Goal: Information Seeking & Learning: Learn about a topic

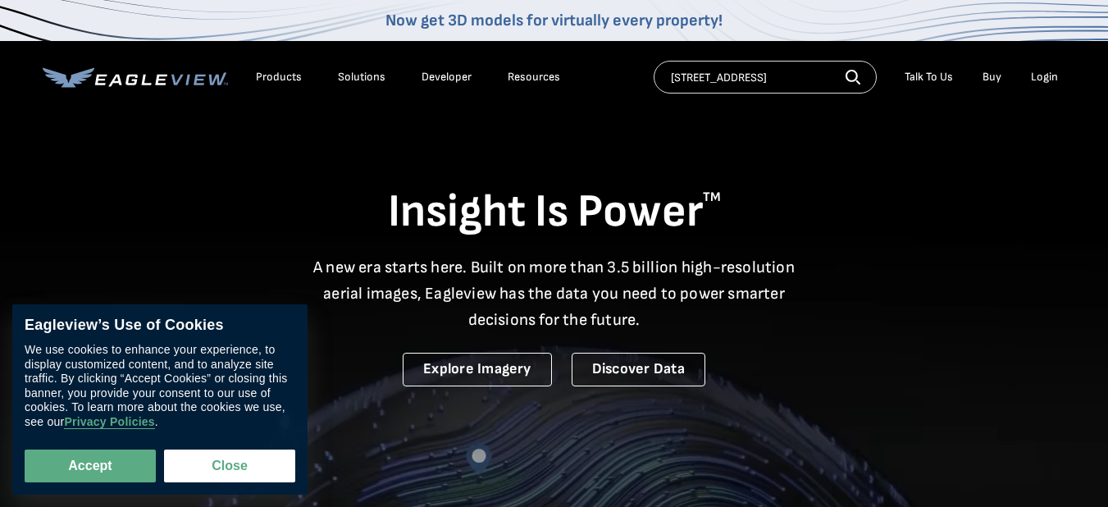
type input "[STREET_ADDRESS]"
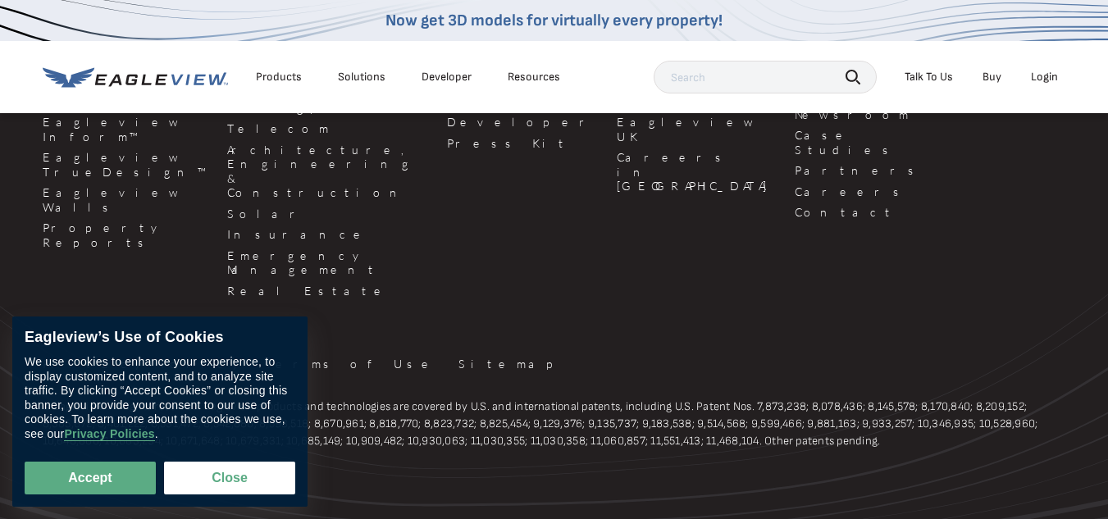
scroll to position [396, 0]
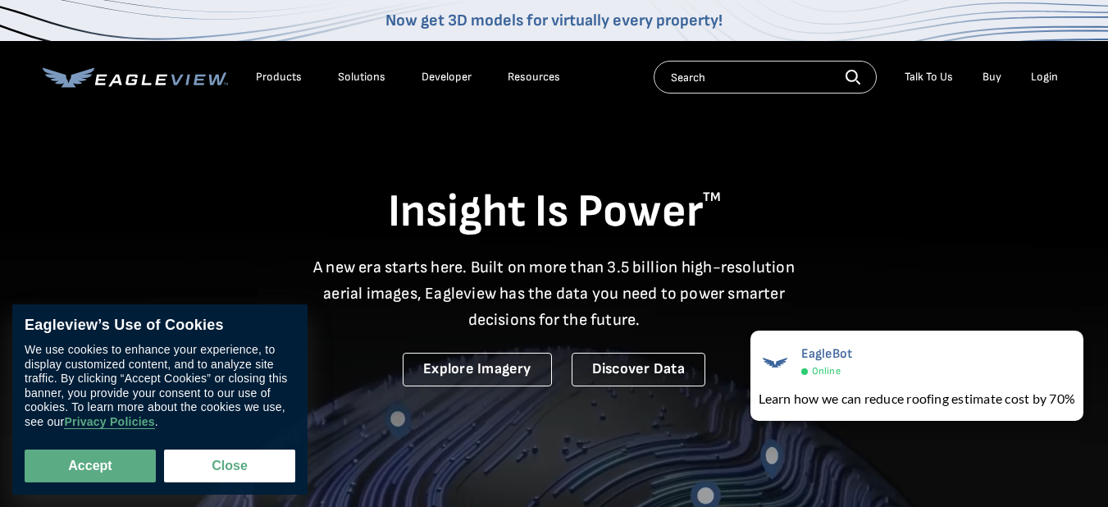
click at [289, 74] on div "Products" at bounding box center [279, 77] width 46 height 15
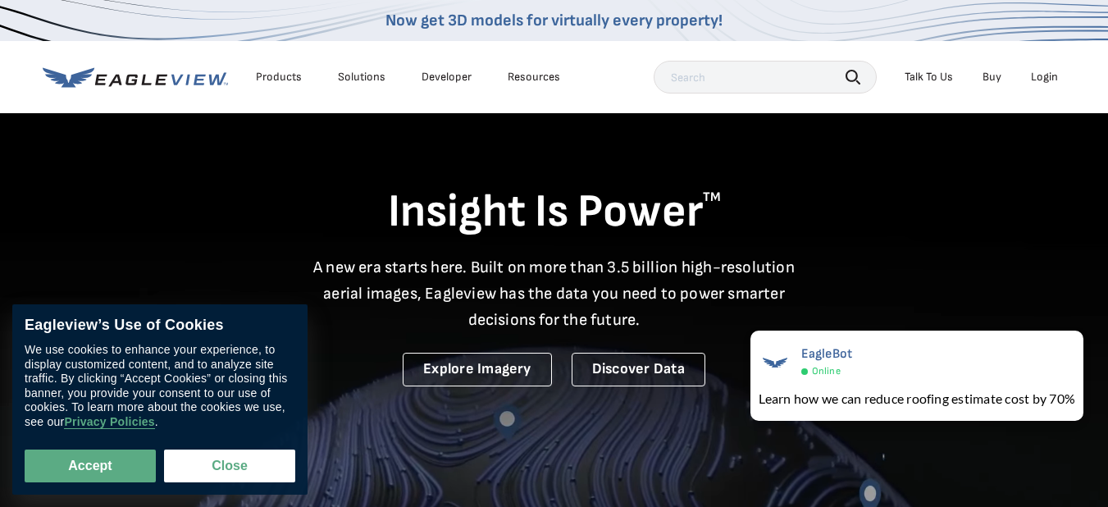
click at [133, 79] on icon at bounding box center [131, 79] width 12 height 11
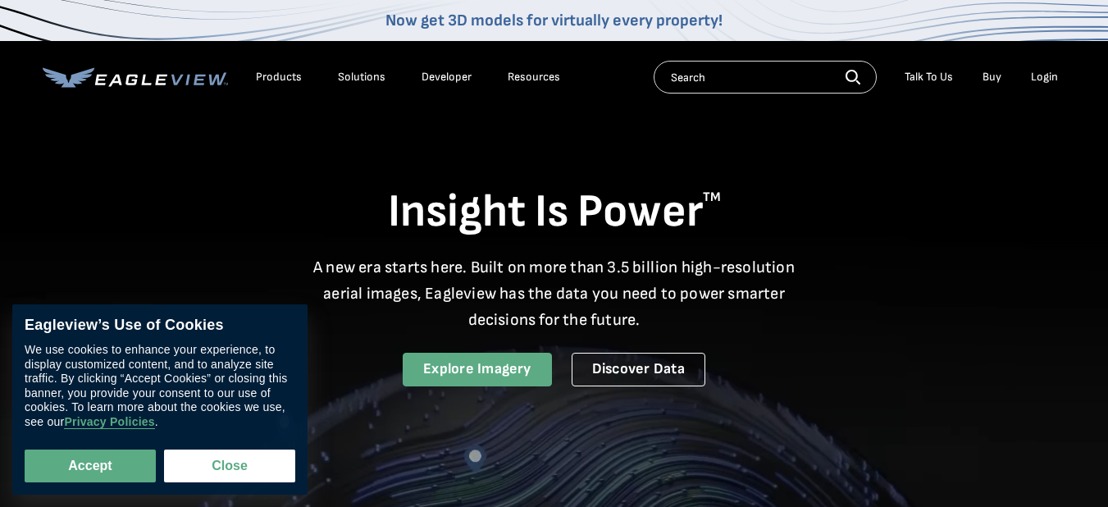
click at [496, 376] on link "Explore Imagery" at bounding box center [477, 370] width 149 height 34
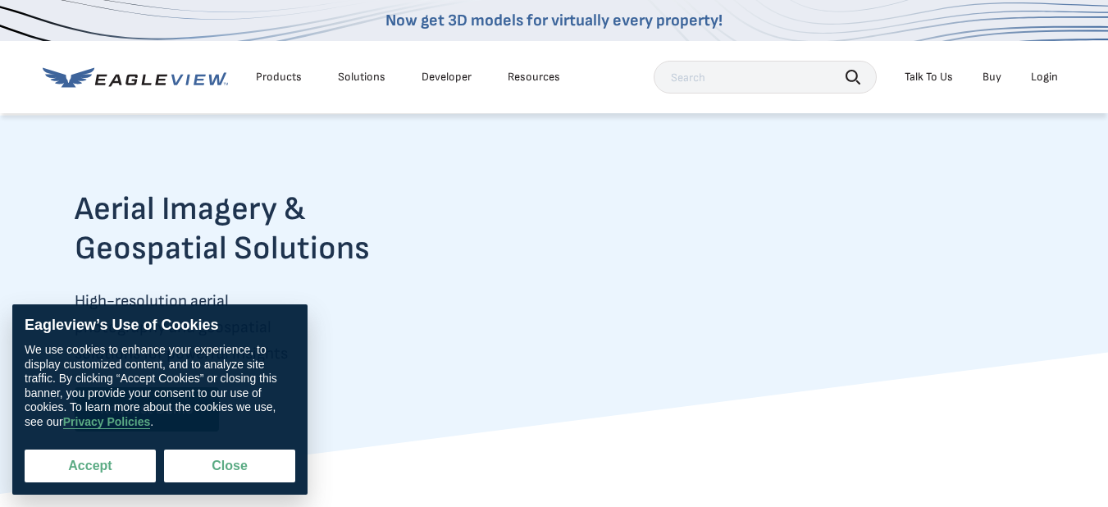
click at [124, 466] on button "Accept" at bounding box center [90, 465] width 131 height 33
checkbox input "true"
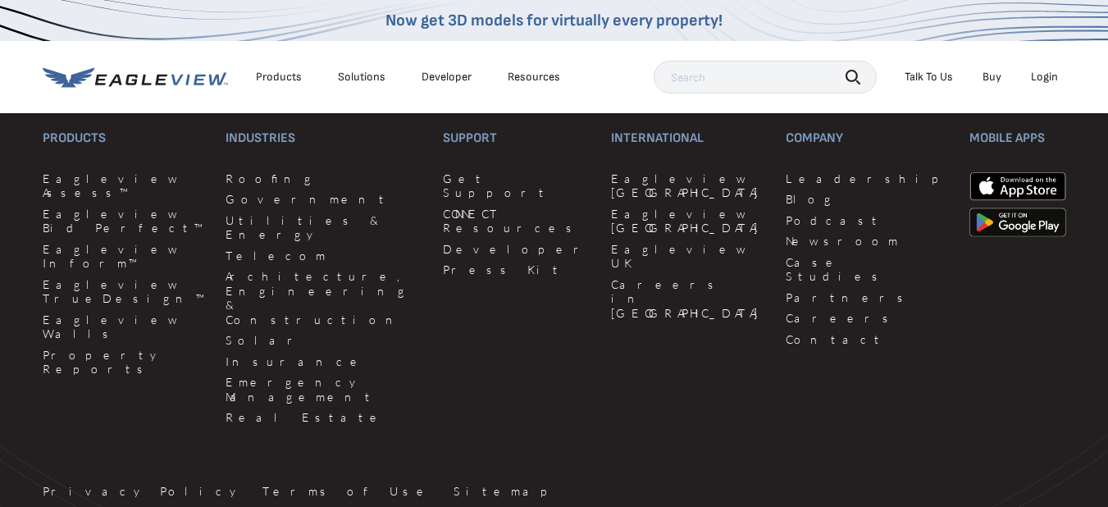
scroll to position [4363, 0]
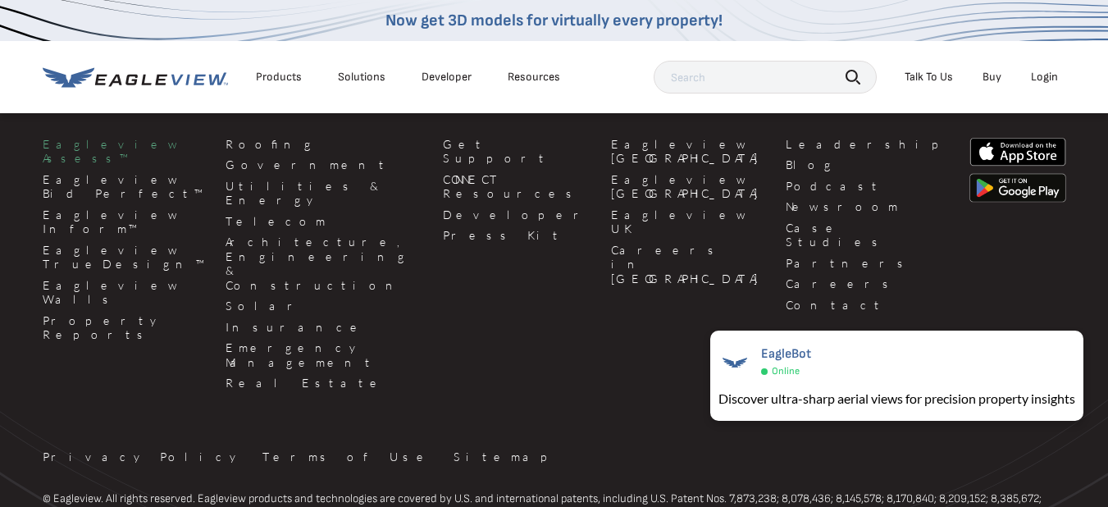
click at [95, 166] on link "Eagleview Assess™" at bounding box center [124, 151] width 163 height 29
